Goal: Check status

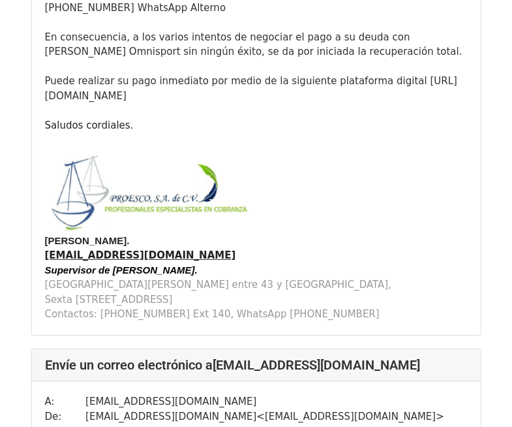
scroll to position [1240, 0]
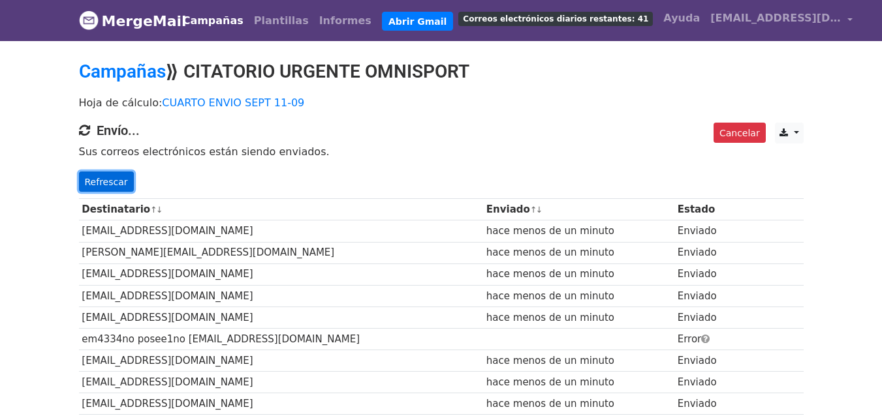
click at [104, 181] on font "Refrescar" at bounding box center [106, 181] width 43 height 10
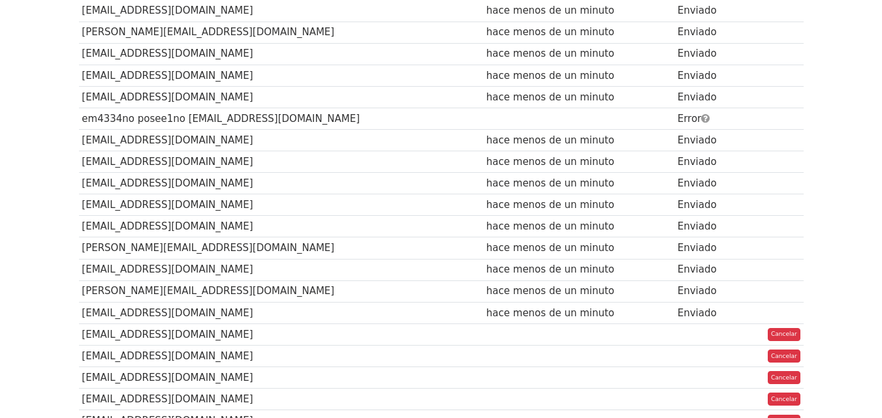
scroll to position [65, 0]
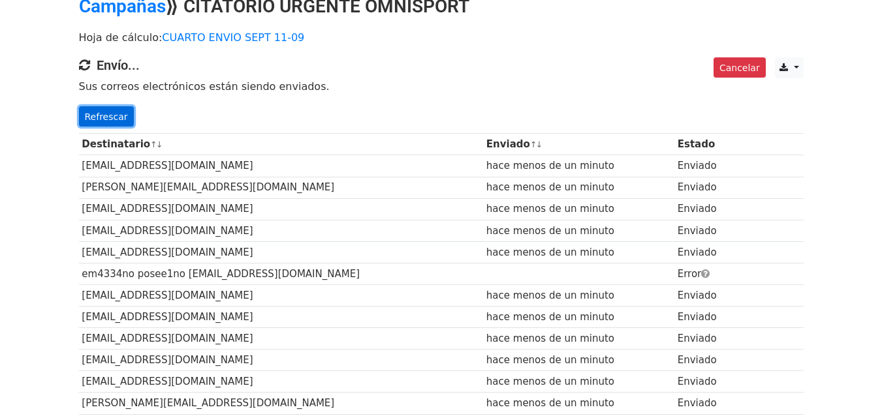
click at [86, 108] on link "Refrescar" at bounding box center [106, 116] width 55 height 21
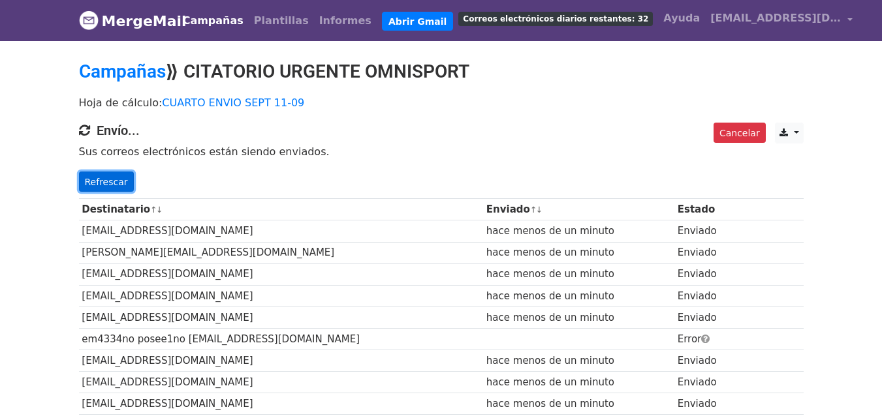
click at [100, 191] on link "Refrescar" at bounding box center [106, 182] width 55 height 21
click at [104, 181] on font "Refrescar" at bounding box center [106, 181] width 43 height 10
click at [115, 183] on font "Refrescar" at bounding box center [106, 181] width 43 height 10
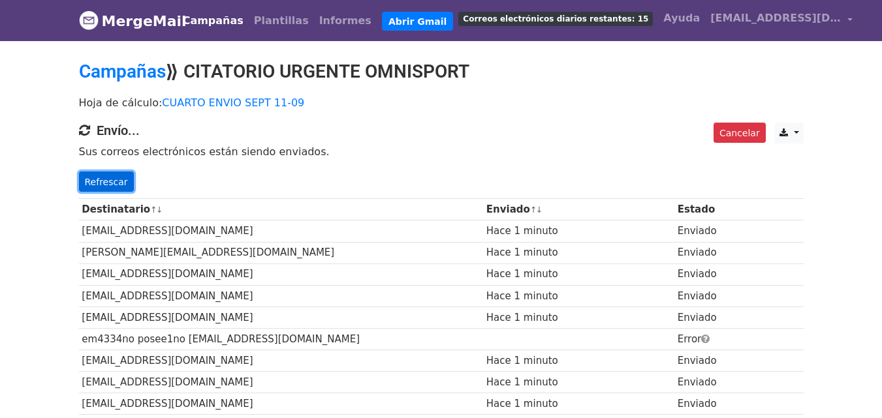
click at [123, 181] on link "Refrescar" at bounding box center [106, 182] width 55 height 21
click at [90, 176] on font "Refrescar" at bounding box center [106, 181] width 43 height 10
